Goal: Find specific page/section: Find specific page/section

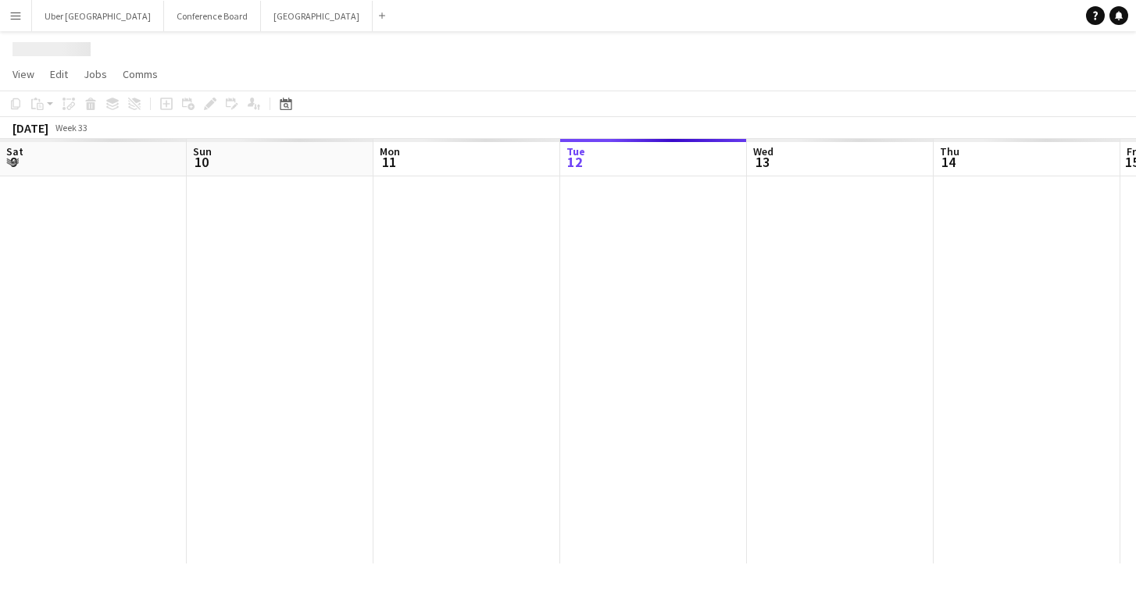
scroll to position [0, 373]
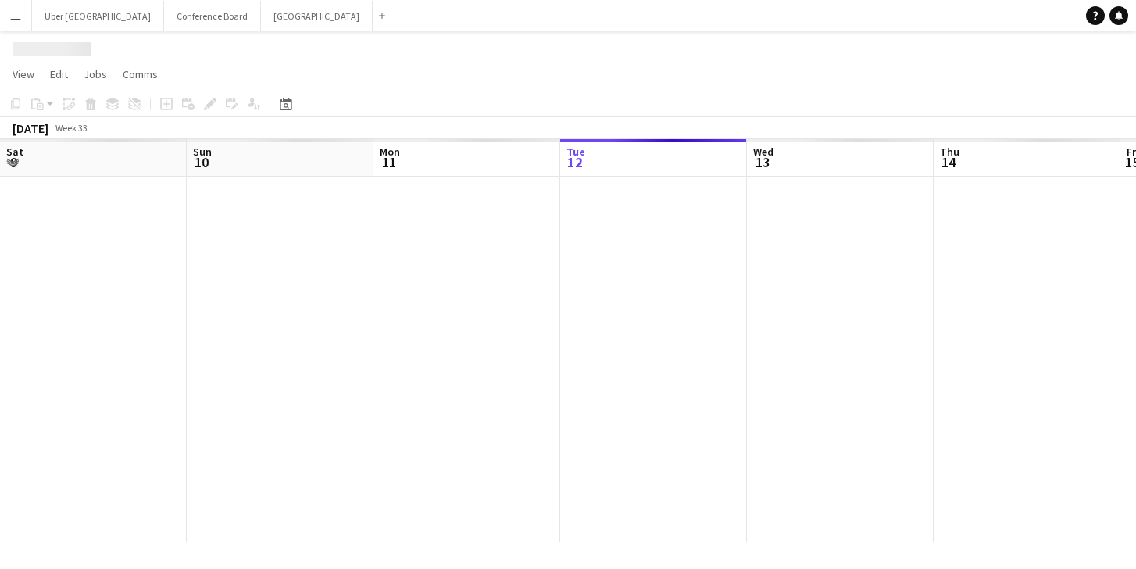
scroll to position [0, 373]
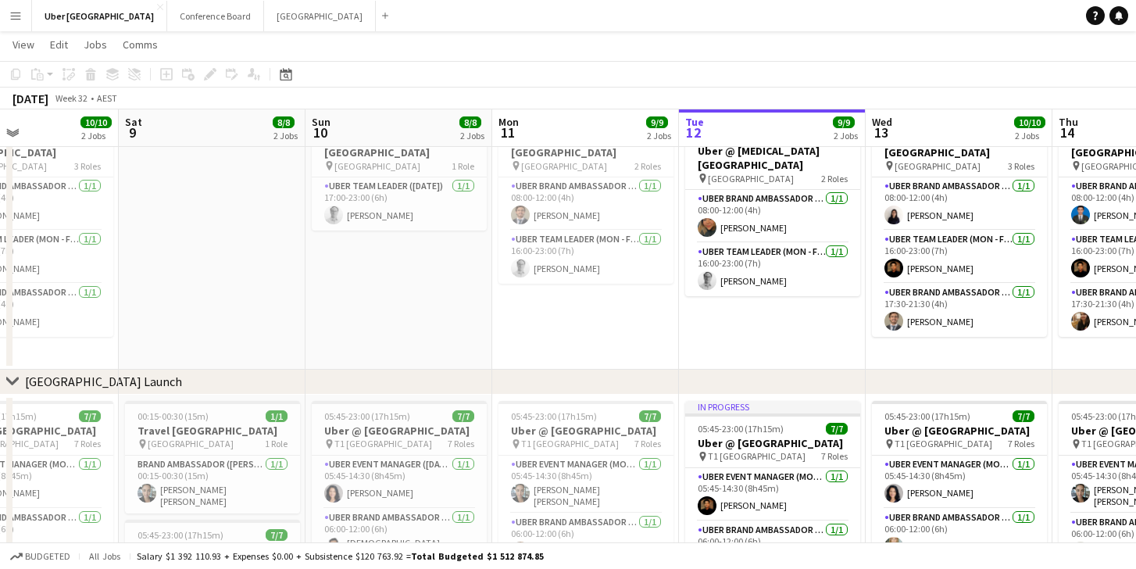
scroll to position [0, 479]
